Goal: Transaction & Acquisition: Purchase product/service

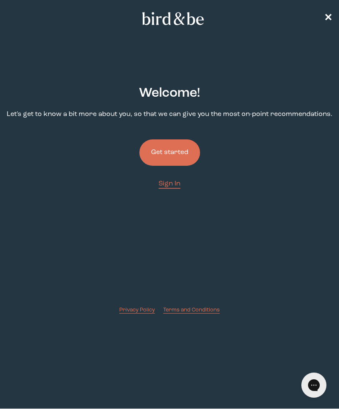
click at [171, 151] on button "Get started" at bounding box center [169, 152] width 61 height 26
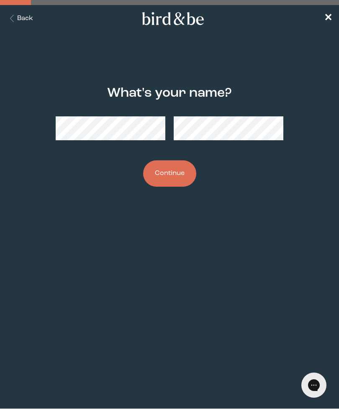
click at [174, 175] on button "Continue" at bounding box center [169, 173] width 53 height 26
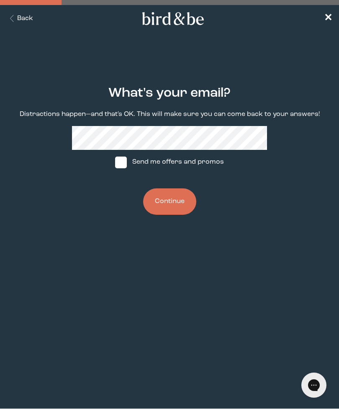
click at [174, 205] on button "Continue" at bounding box center [169, 201] width 53 height 26
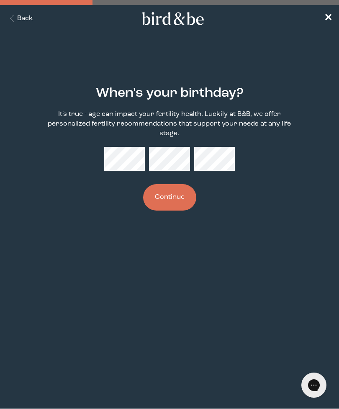
click at [172, 202] on button "Continue" at bounding box center [169, 197] width 53 height 26
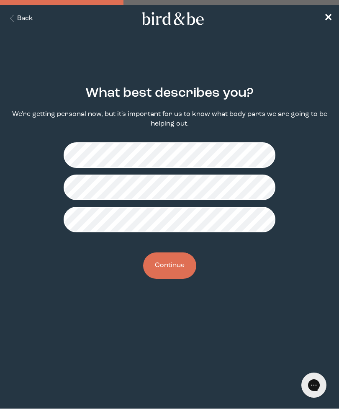
click at [178, 267] on button "Continue" at bounding box center [169, 265] width 53 height 26
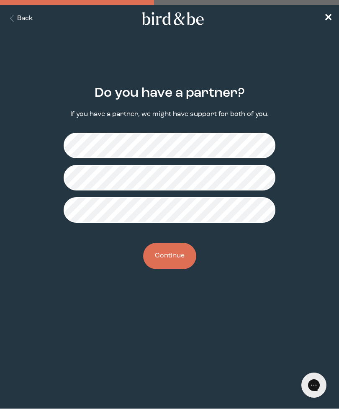
click at [172, 263] on button "Continue" at bounding box center [169, 256] width 53 height 26
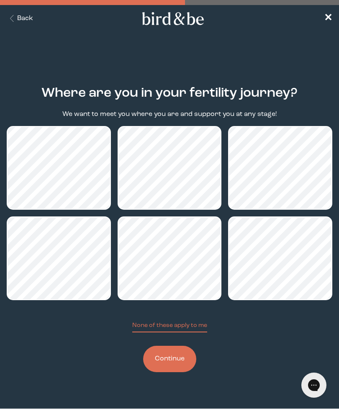
click at [172, 369] on button "Continue" at bounding box center [169, 359] width 53 height 26
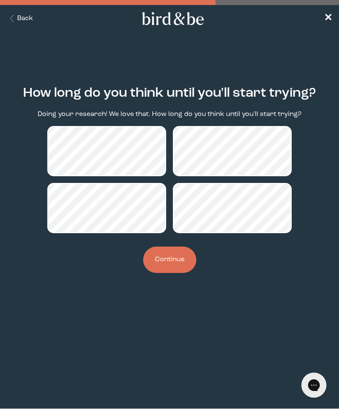
click at [180, 262] on button "Continue" at bounding box center [169, 259] width 53 height 26
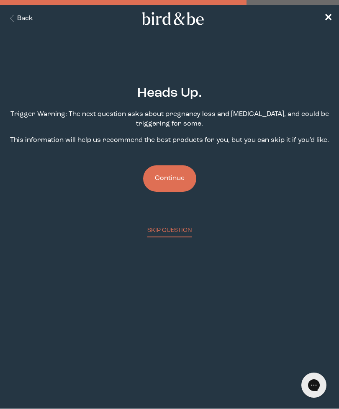
click at [177, 183] on button "Continue" at bounding box center [169, 178] width 53 height 26
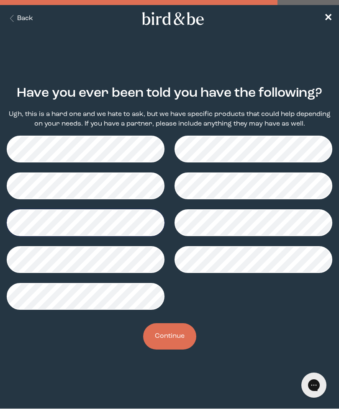
click at [177, 335] on button "Continue" at bounding box center [169, 336] width 53 height 26
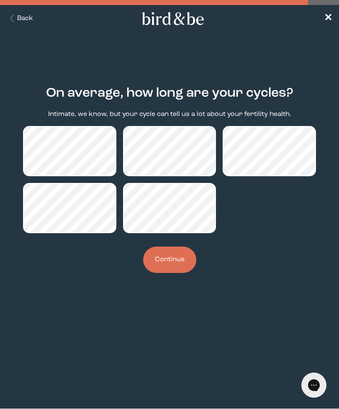
click at [169, 264] on button "Continue" at bounding box center [169, 259] width 53 height 26
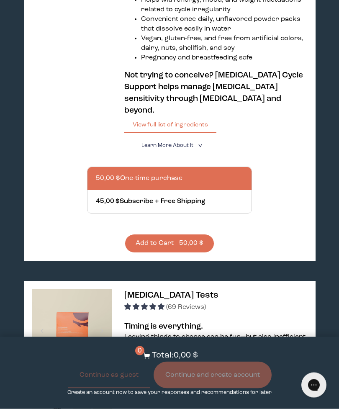
scroll to position [287, 0]
click at [180, 143] on span "Learn More About it" at bounding box center [167, 145] width 52 height 5
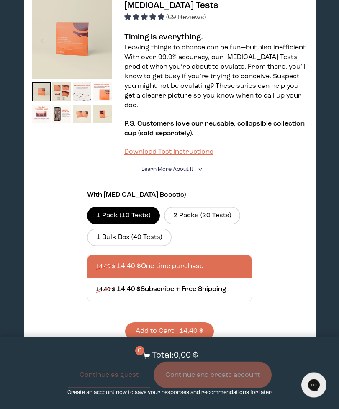
scroll to position [821, 0]
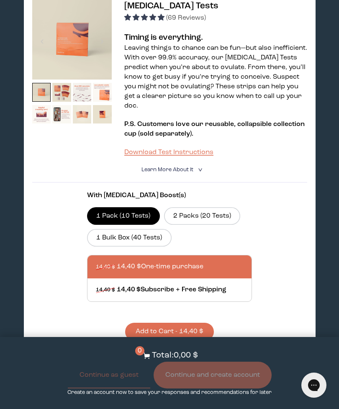
click at [190, 174] on summary "Learn More About it <" at bounding box center [169, 170] width 56 height 8
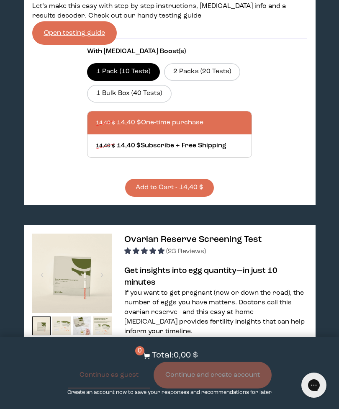
scroll to position [1118, 0]
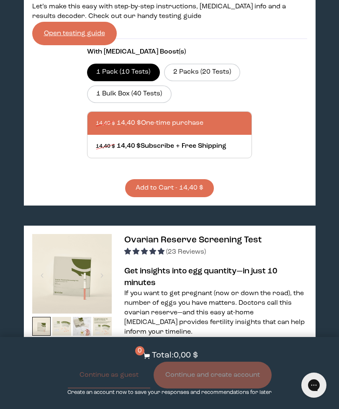
click at [210, 81] on label "2 Packs (20 Tests)" at bounding box center [202, 73] width 77 height 18
click at [0, 0] on input "2 Packs (20 Tests)" at bounding box center [0, 0] width 0 height 0
click at [156, 103] on label "1 Bulk Box (40 Tests)" at bounding box center [129, 94] width 85 height 18
click at [0, 0] on input "1 Bulk Box (40 Tests)" at bounding box center [0, 0] width 0 height 0
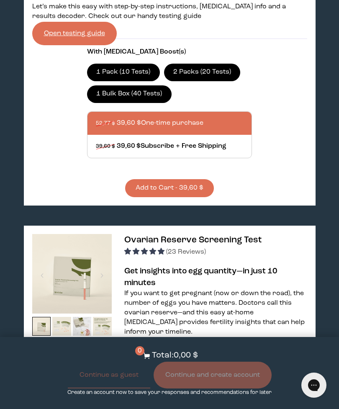
click at [137, 81] on label "1 Pack (10 Tests)" at bounding box center [123, 73] width 73 height 18
click at [0, 0] on input "1 Pack (10 Tests)" at bounding box center [0, 0] width 0 height 0
click at [200, 81] on label "2 Packs (20 Tests)" at bounding box center [202, 73] width 77 height 18
click at [0, 0] on input "2 Packs (20 Tests)" at bounding box center [0, 0] width 0 height 0
click at [146, 81] on label "1 Pack (10 Tests)" at bounding box center [123, 73] width 73 height 18
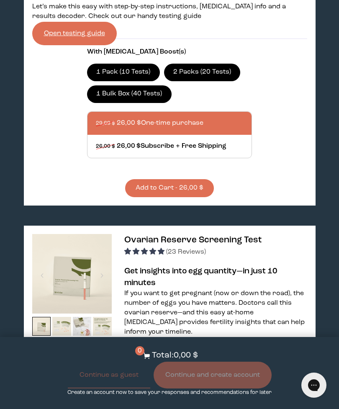
click at [0, 0] on input "1 Pack (10 Tests)" at bounding box center [0, 0] width 0 height 0
click at [307, 197] on section "With [MEDICAL_DATA] Boost(s) 1 Pack (10 Tests) 2 Packs (20 Tests) 1 Bulk Box (4…" at bounding box center [169, 118] width 275 height 158
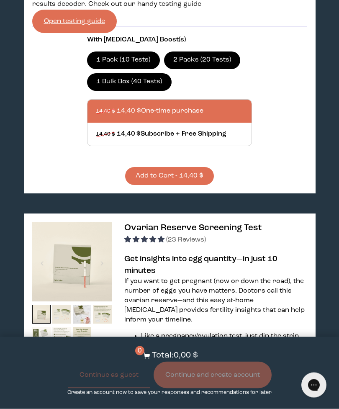
scroll to position [1131, 0]
click at [220, 69] on label "2 Packs (20 Tests)" at bounding box center [202, 60] width 77 height 18
click at [0, 0] on input "2 Packs (20 Tests)" at bounding box center [0, 0] width 0 height 0
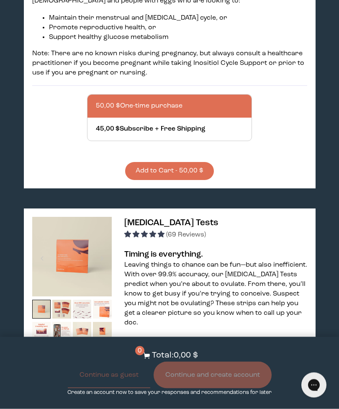
scroll to position [604, 0]
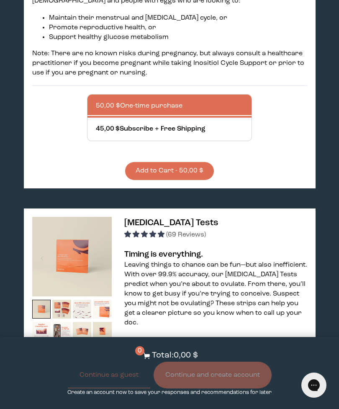
click at [232, 140] on div at bounding box center [178, 129] width 164 height 23
click at [96, 124] on input "45,00 $ Subscribe + Free Shipping" at bounding box center [95, 124] width 0 height 0
radio input "true"
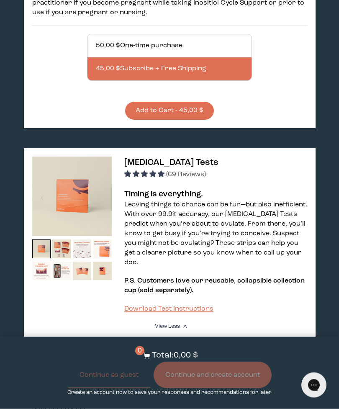
click at [193, 120] on button "Add to Cart - 45,00 $" at bounding box center [169, 111] width 89 height 18
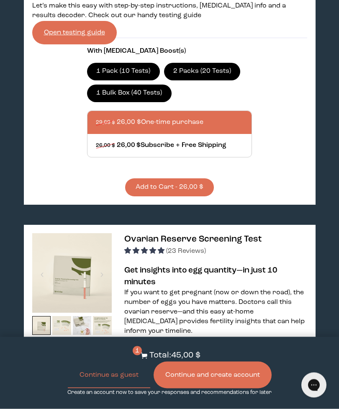
click at [190, 197] on button "Add to Cart - 26,00 $" at bounding box center [169, 188] width 89 height 18
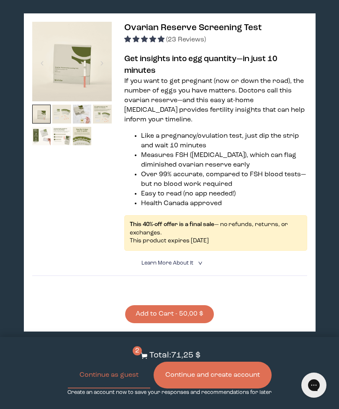
scroll to position [1330, 0]
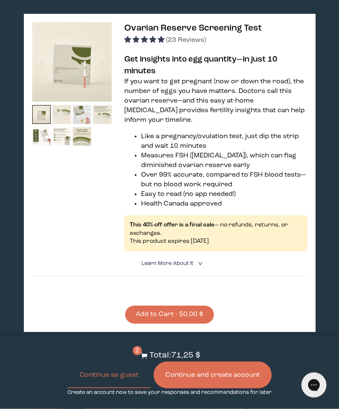
click at [193, 44] on span "(23 Reviews)" at bounding box center [186, 40] width 40 height 7
click at [190, 44] on span "(23 Reviews)" at bounding box center [186, 40] width 40 height 7
click at [191, 44] on span "(23 Reviews)" at bounding box center [186, 40] width 40 height 7
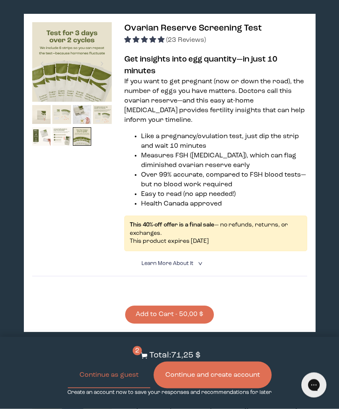
scroll to position [1330, 0]
click at [77, 146] on img at bounding box center [82, 136] width 19 height 19
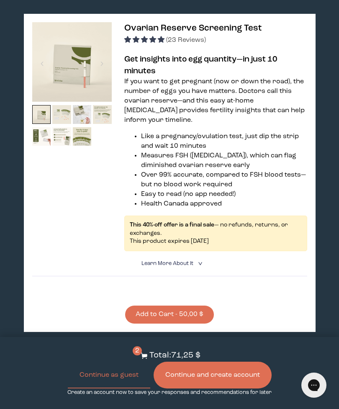
click at [48, 124] on img at bounding box center [41, 114] width 19 height 19
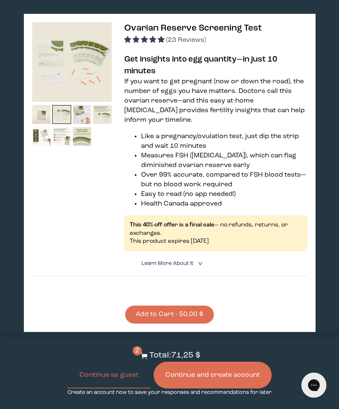
click at [55, 124] on img at bounding box center [61, 114] width 19 height 19
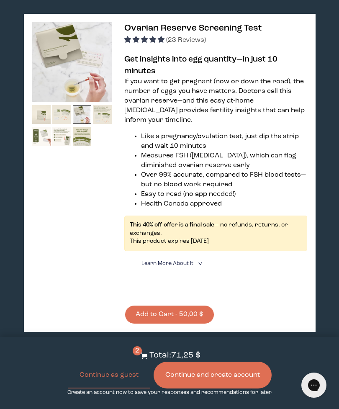
click at [79, 124] on img at bounding box center [82, 114] width 19 height 19
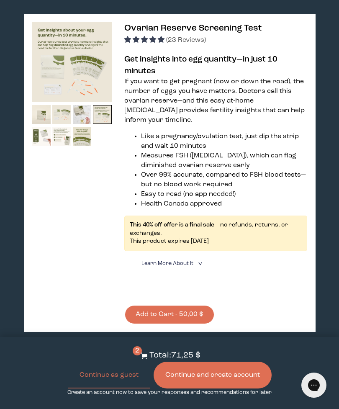
click at [97, 124] on img at bounding box center [102, 114] width 19 height 19
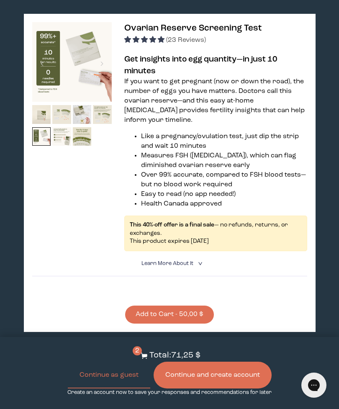
click at [38, 146] on img at bounding box center [41, 136] width 19 height 19
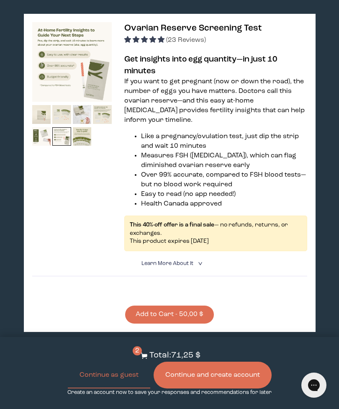
click at [59, 146] on img at bounding box center [61, 136] width 19 height 19
click at [77, 146] on img at bounding box center [82, 136] width 19 height 19
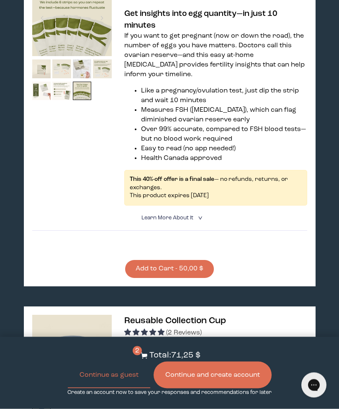
click at [187, 222] on summary "Learn More About it <" at bounding box center [169, 218] width 56 height 8
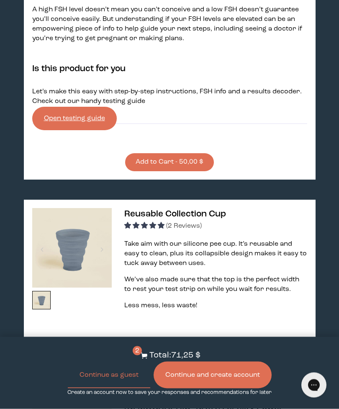
scroll to position [1702, 0]
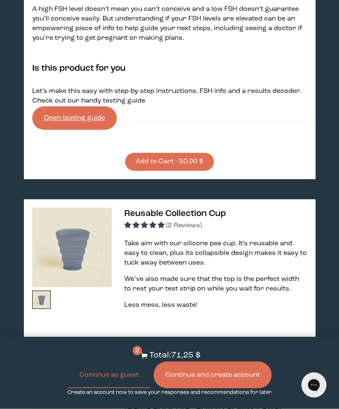
click at [56, 130] on link "Open testing guide" at bounding box center [74, 118] width 85 height 23
